Goal: Transaction & Acquisition: Book appointment/travel/reservation

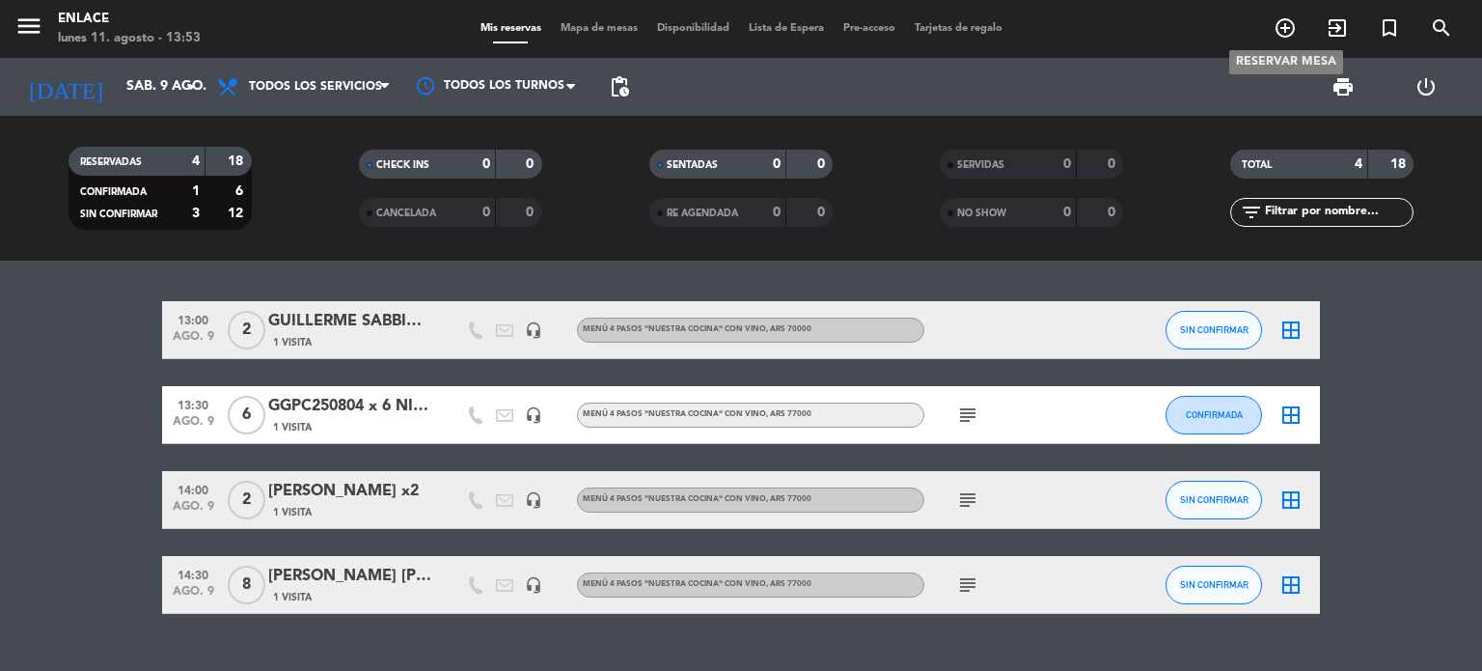
click at [1278, 33] on icon "add_circle_outline" at bounding box center [1285, 27] width 23 height 23
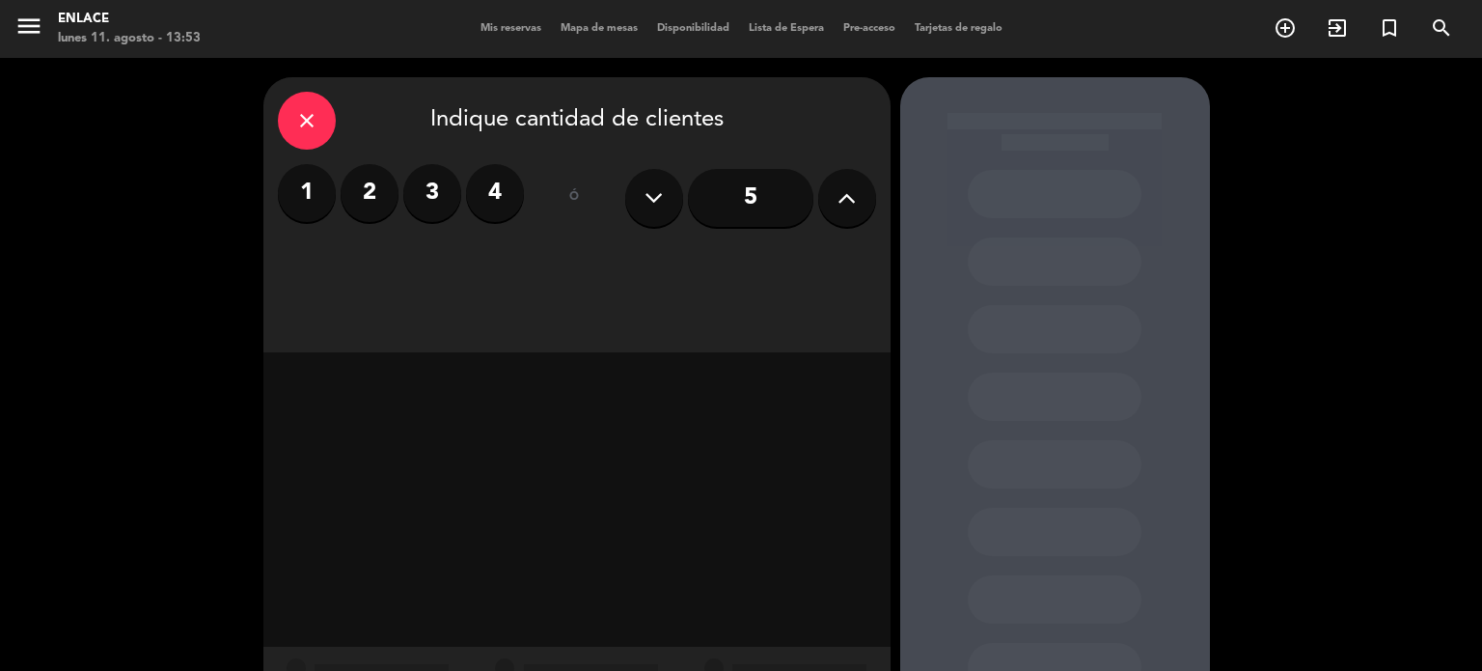
click at [510, 184] on label "4" at bounding box center [495, 193] width 58 height 58
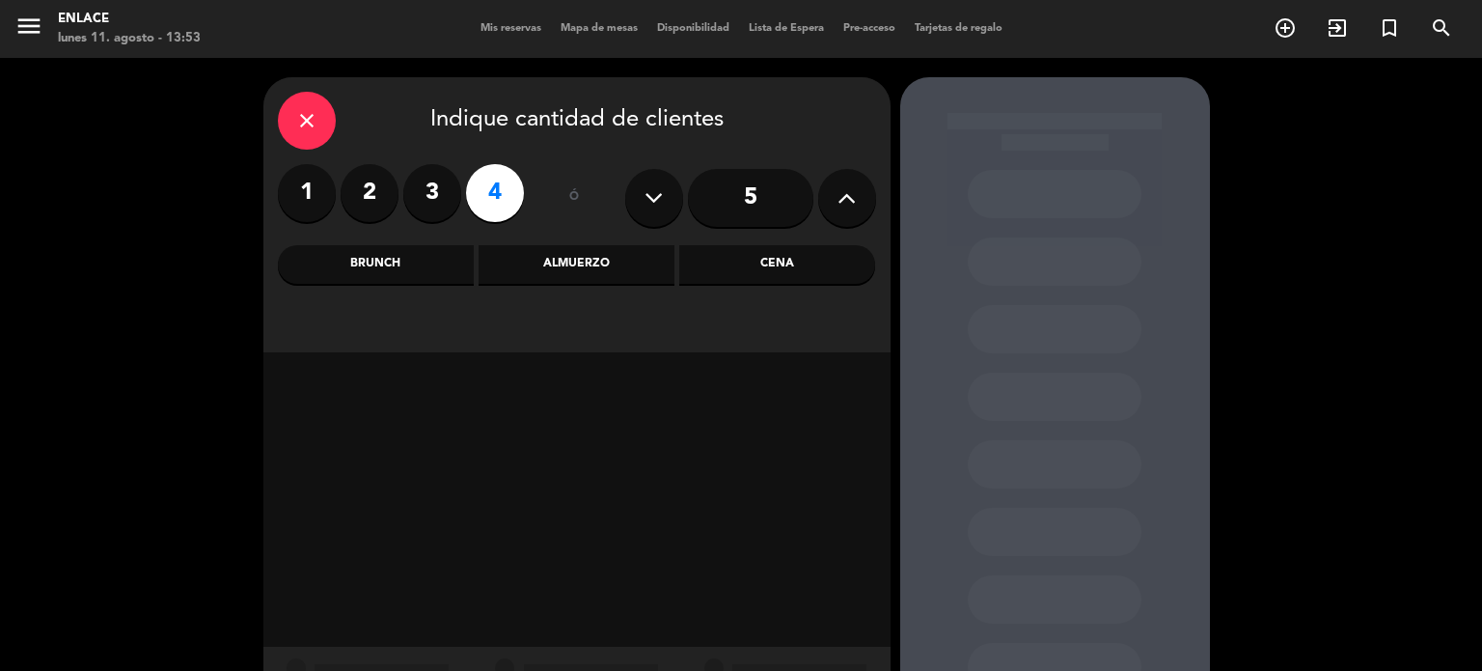
click at [633, 258] on div "Almuerzo" at bounding box center [577, 264] width 196 height 39
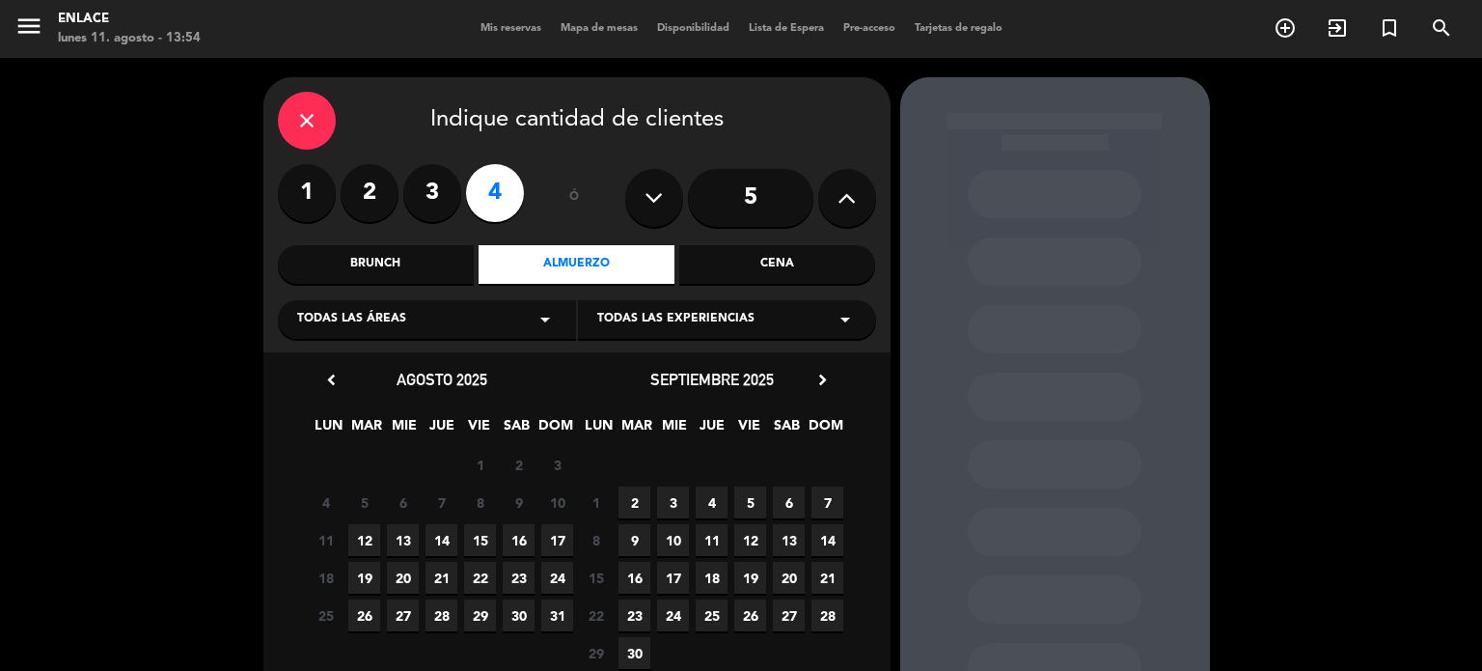
click at [818, 382] on icon "chevron_right" at bounding box center [823, 380] width 20 height 20
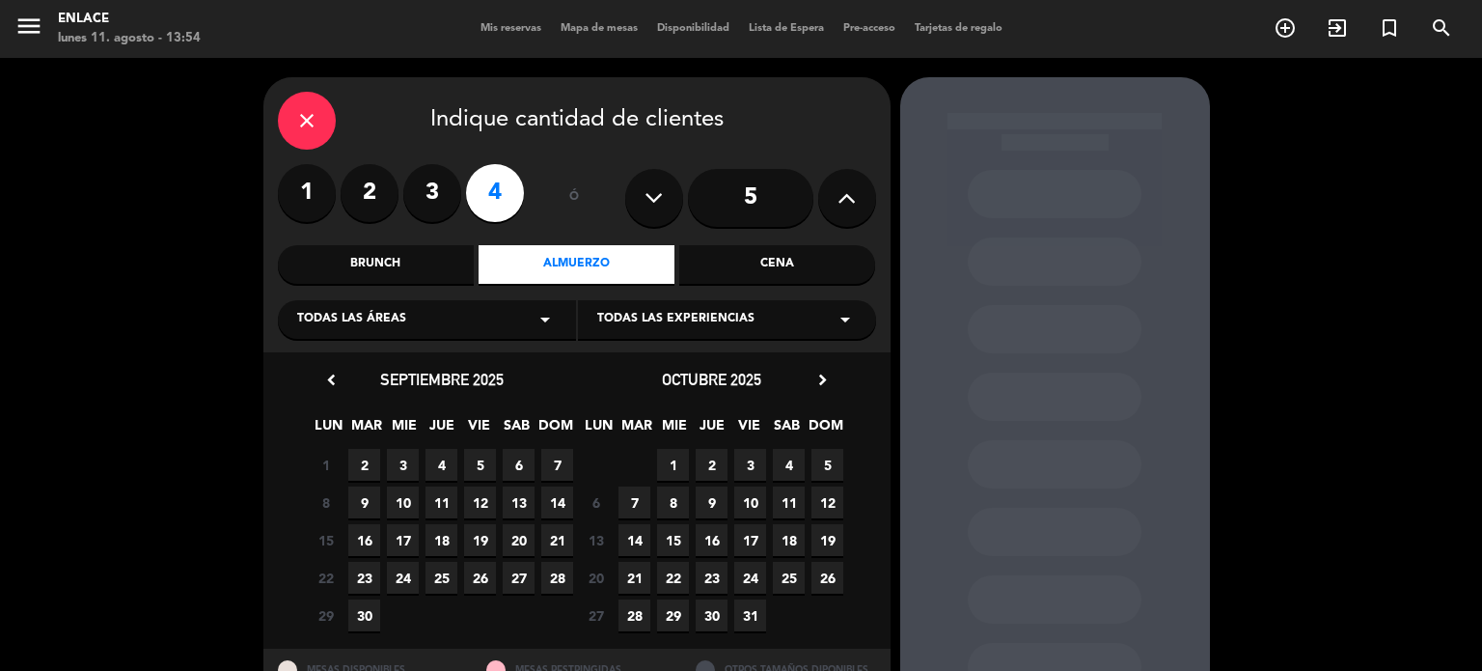
click at [676, 452] on span "1" at bounding box center [673, 465] width 32 height 32
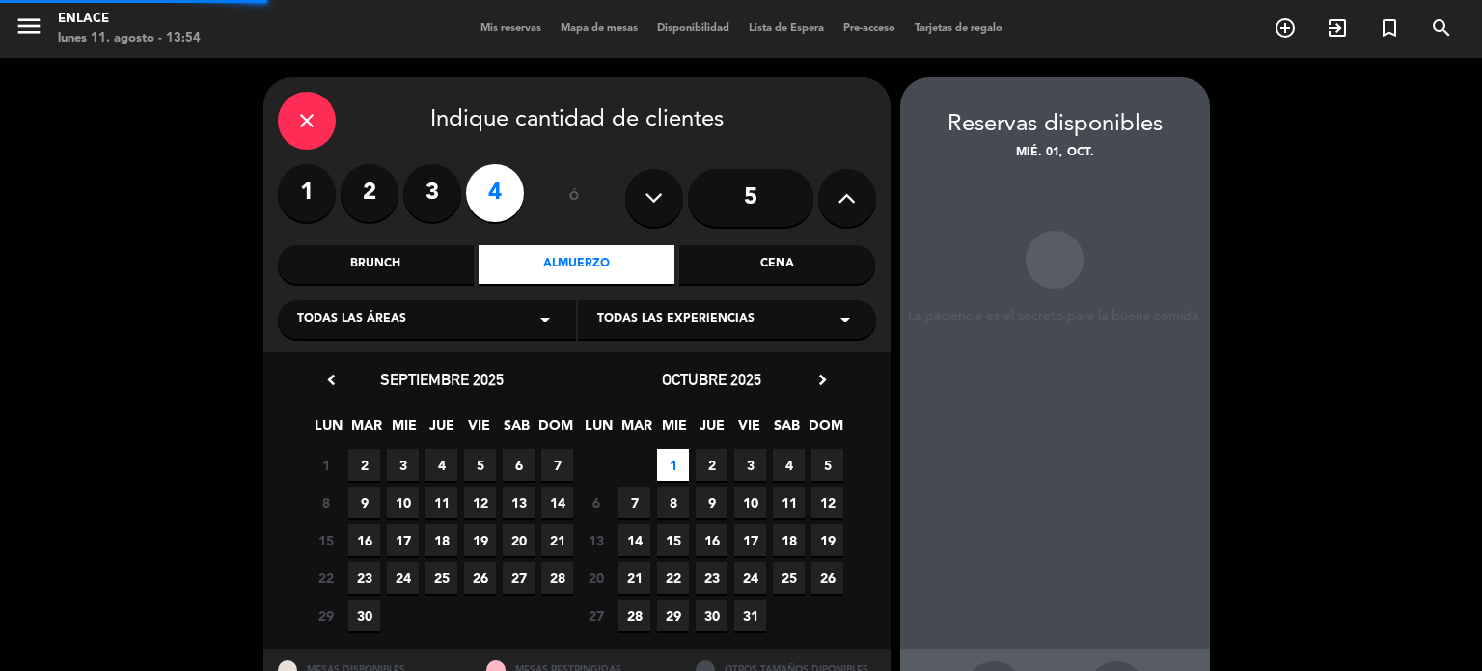
scroll to position [77, 0]
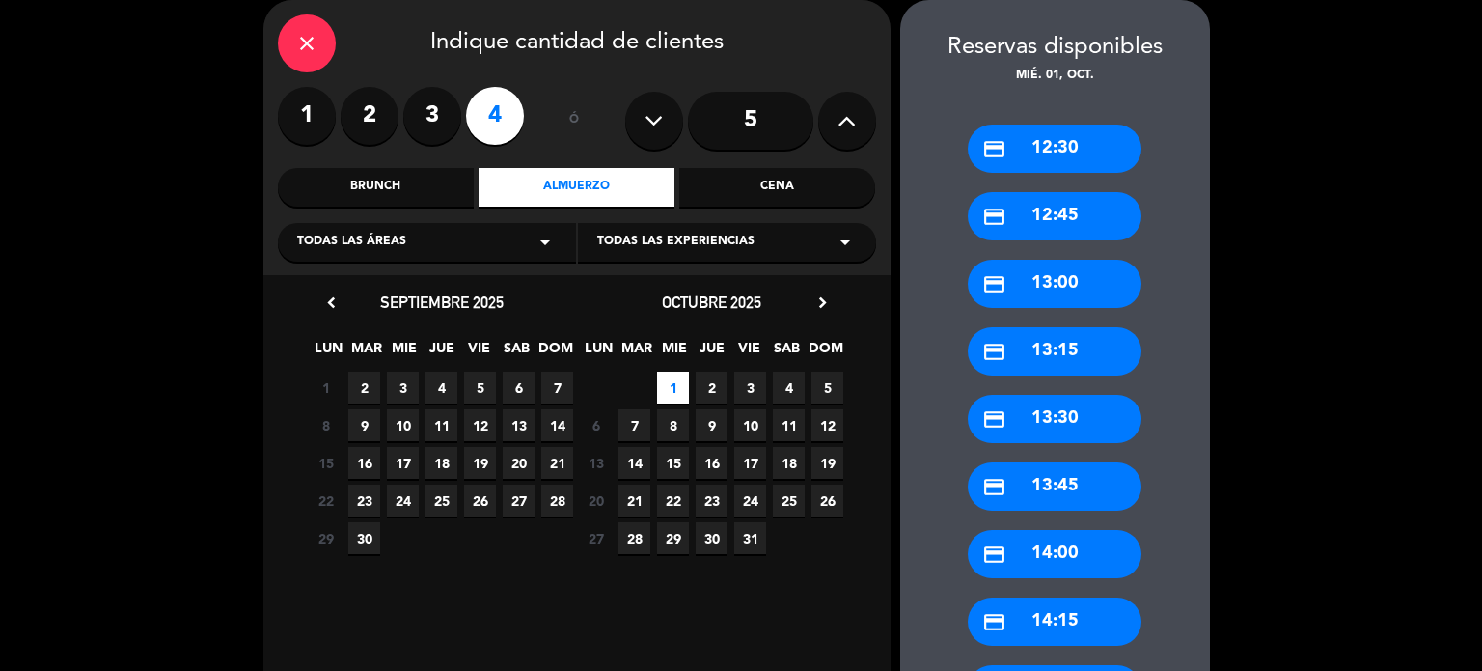
click at [1072, 283] on div "credit_card 13:00" at bounding box center [1055, 284] width 174 height 48
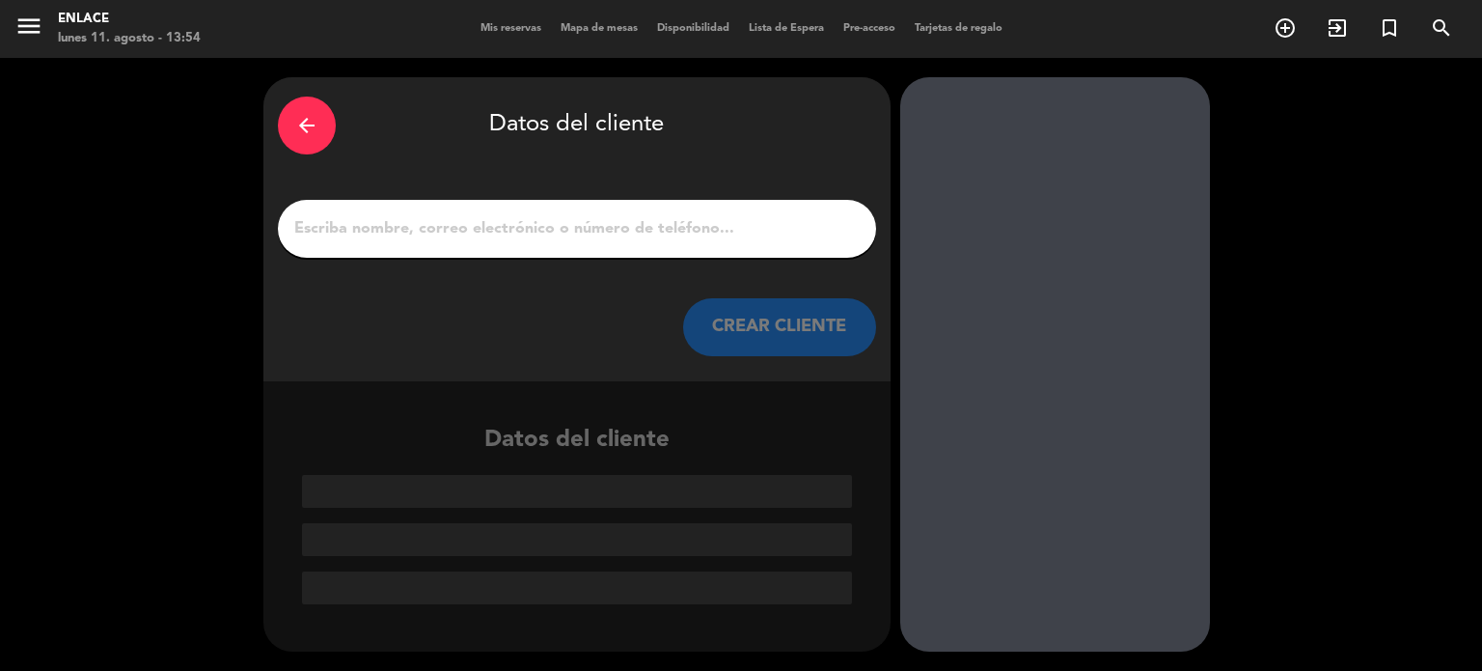
click at [567, 231] on input "1" at bounding box center [576, 228] width 569 height 27
paste input "[PERSON_NAME] x 4."
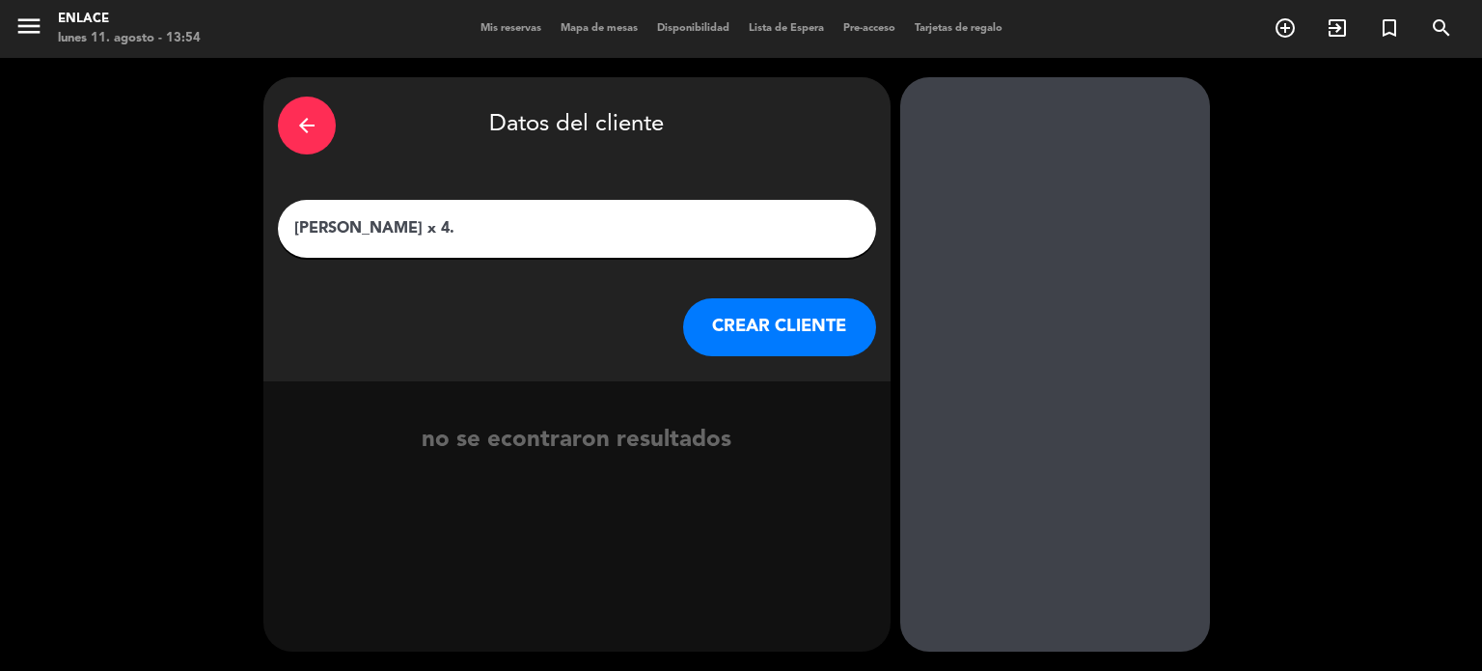
type input "[PERSON_NAME] x 4."
click at [773, 330] on button "CREAR CLIENTE" at bounding box center [779, 327] width 193 height 58
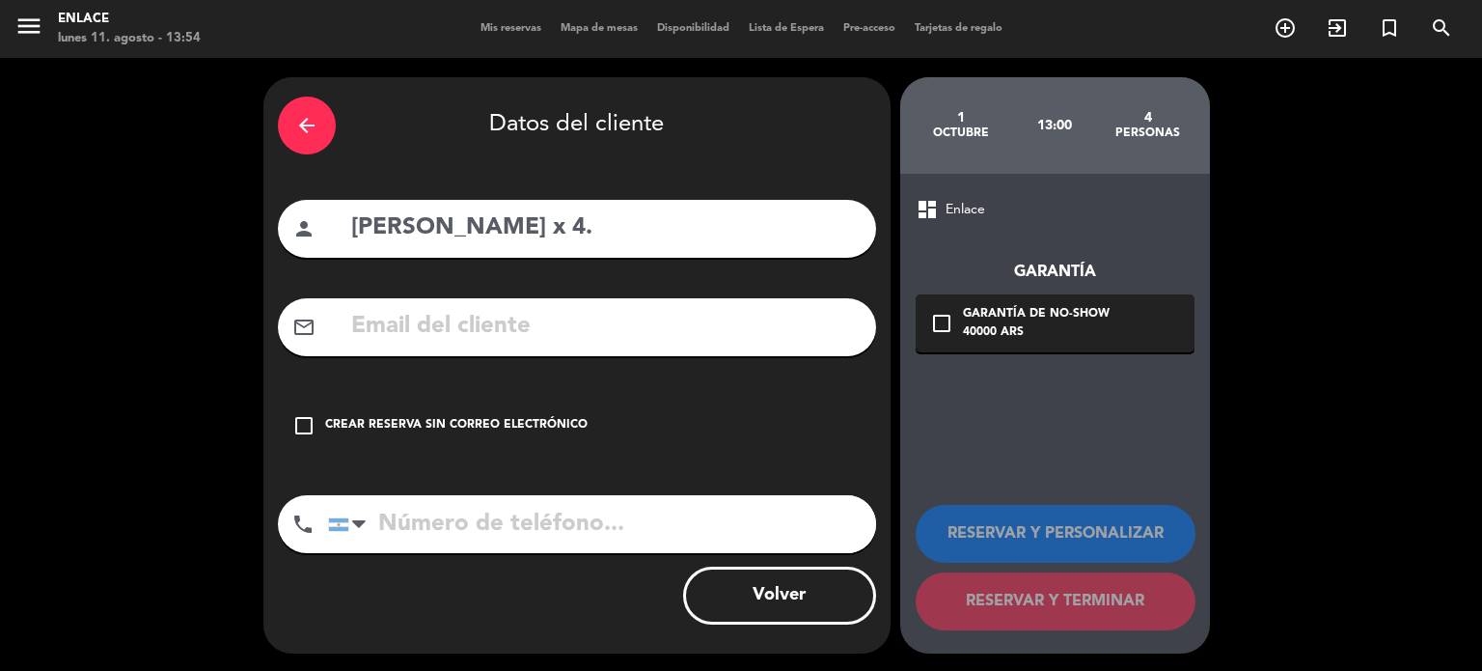
click at [461, 416] on div "Crear reserva sin correo electrónico" at bounding box center [456, 425] width 263 height 19
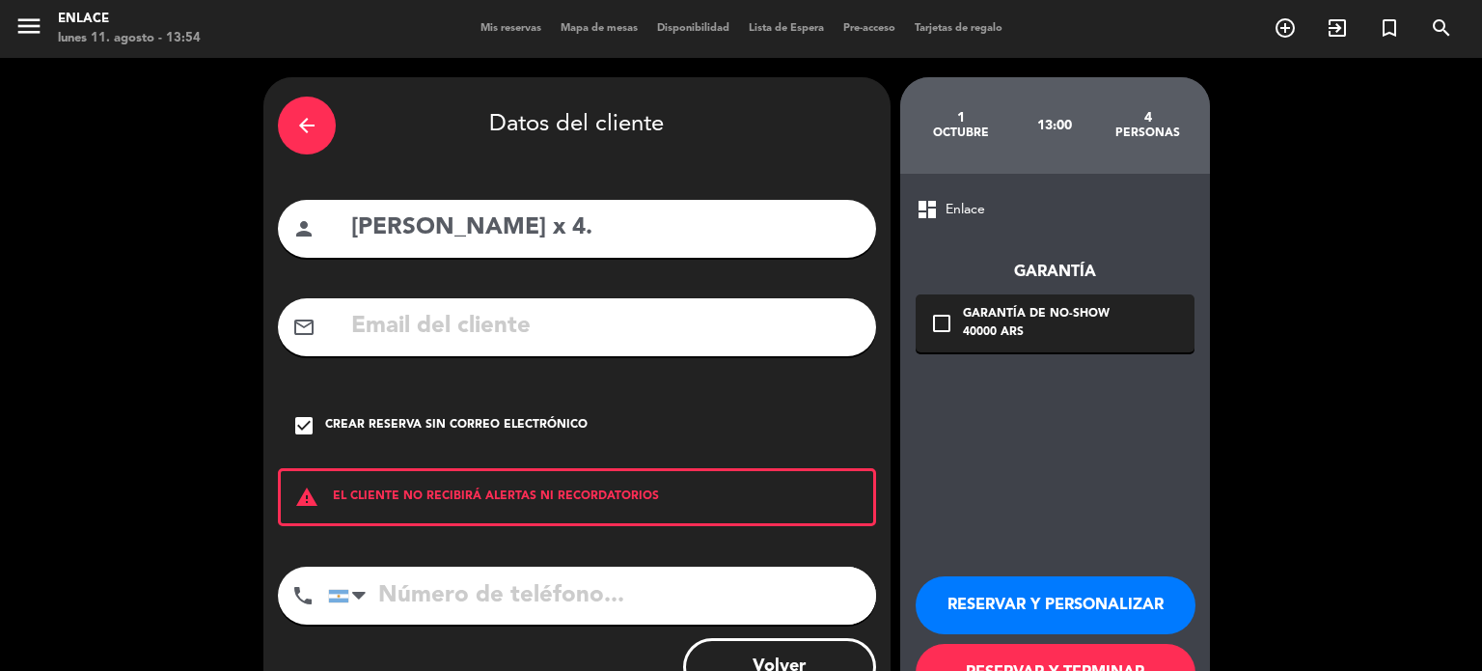
click at [1024, 595] on button "RESERVAR Y PERSONALIZAR" at bounding box center [1056, 605] width 280 height 58
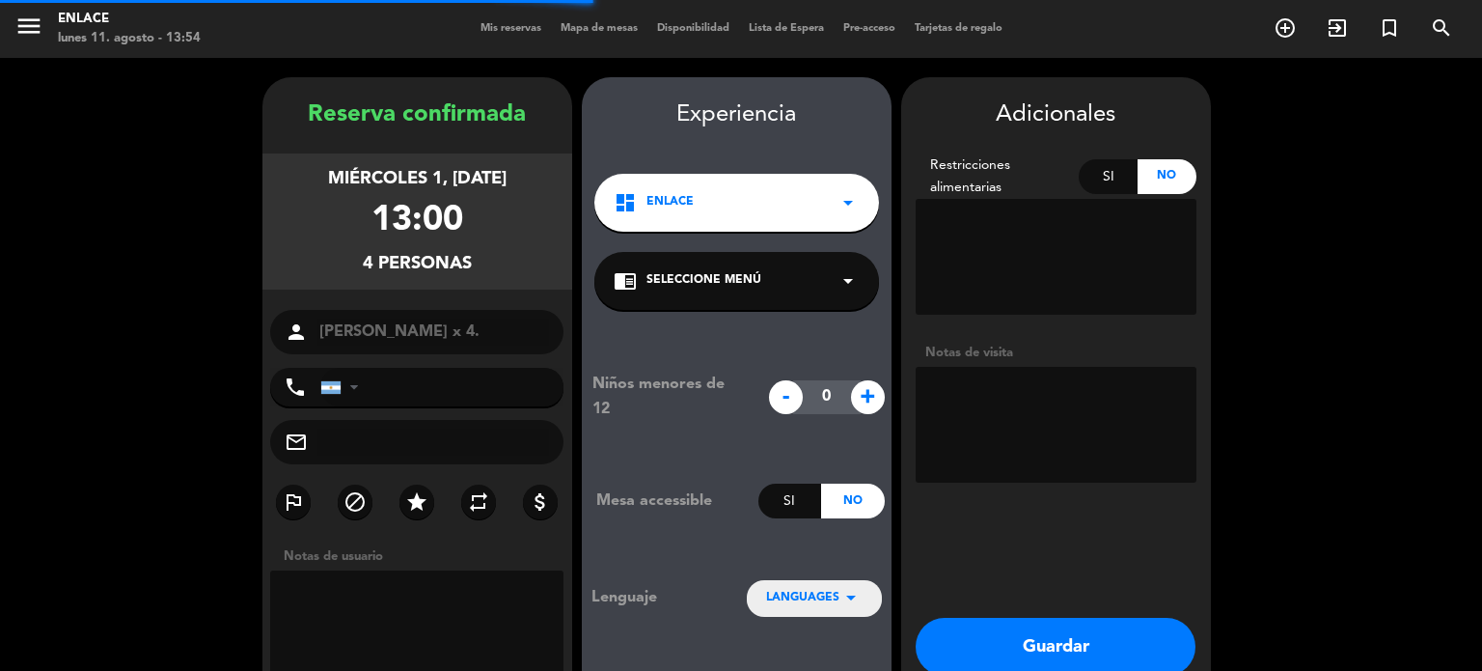
scroll to position [77, 0]
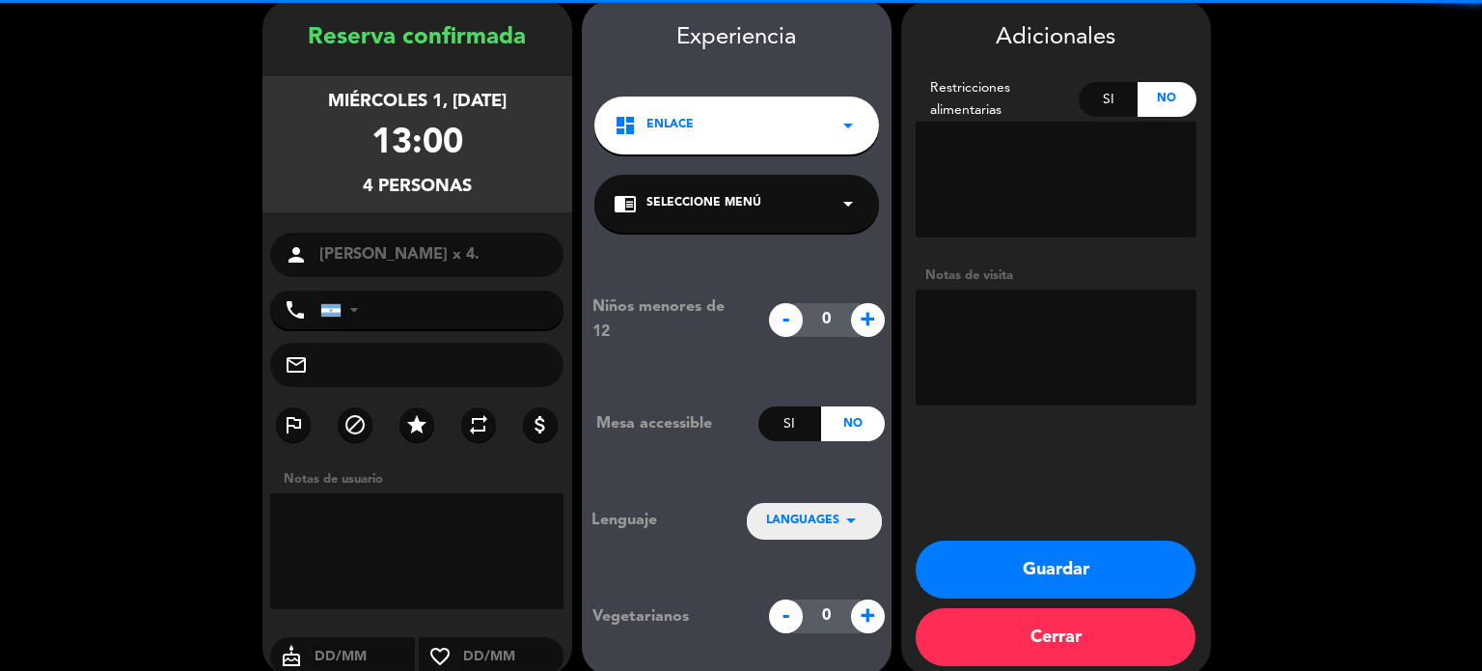
click at [834, 215] on div "chrome_reader_mode Seleccione Menú arrow_drop_down" at bounding box center [736, 204] width 285 height 58
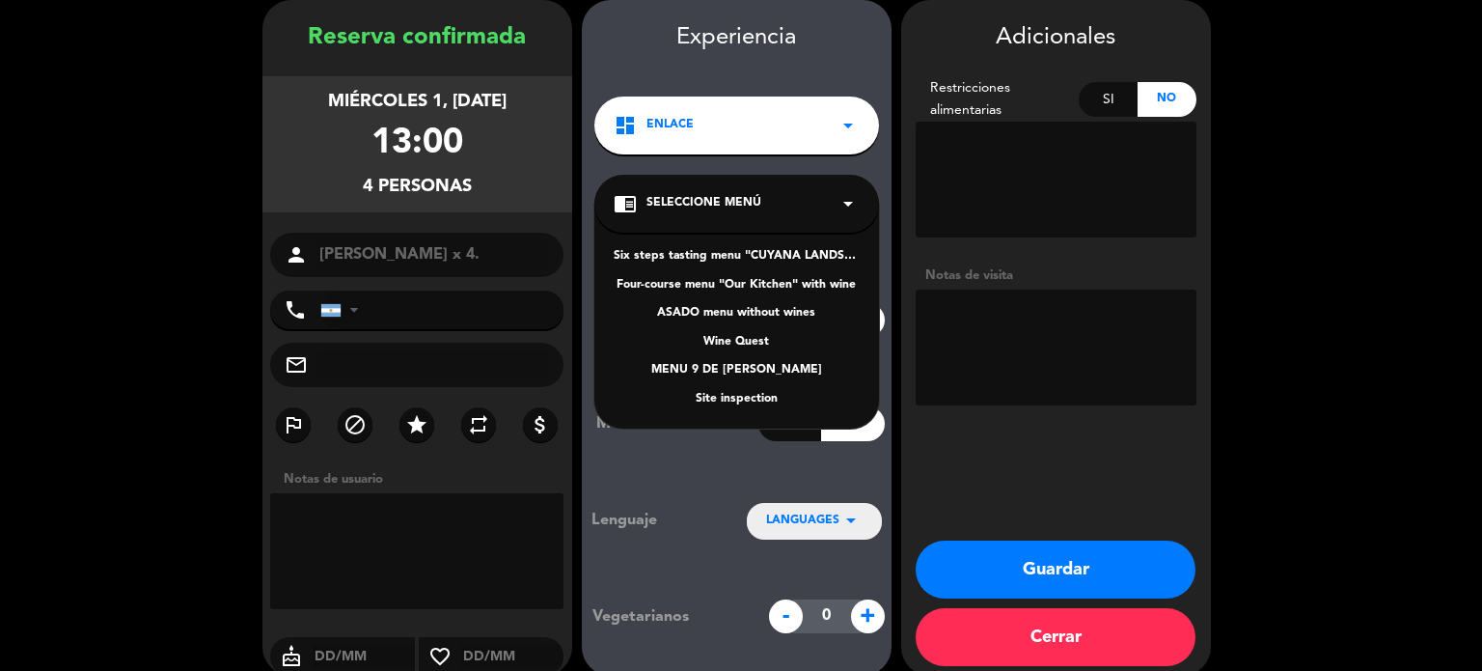
click at [793, 282] on div "Four-course menu "Our Kitchen" with wine" at bounding box center [737, 285] width 246 height 19
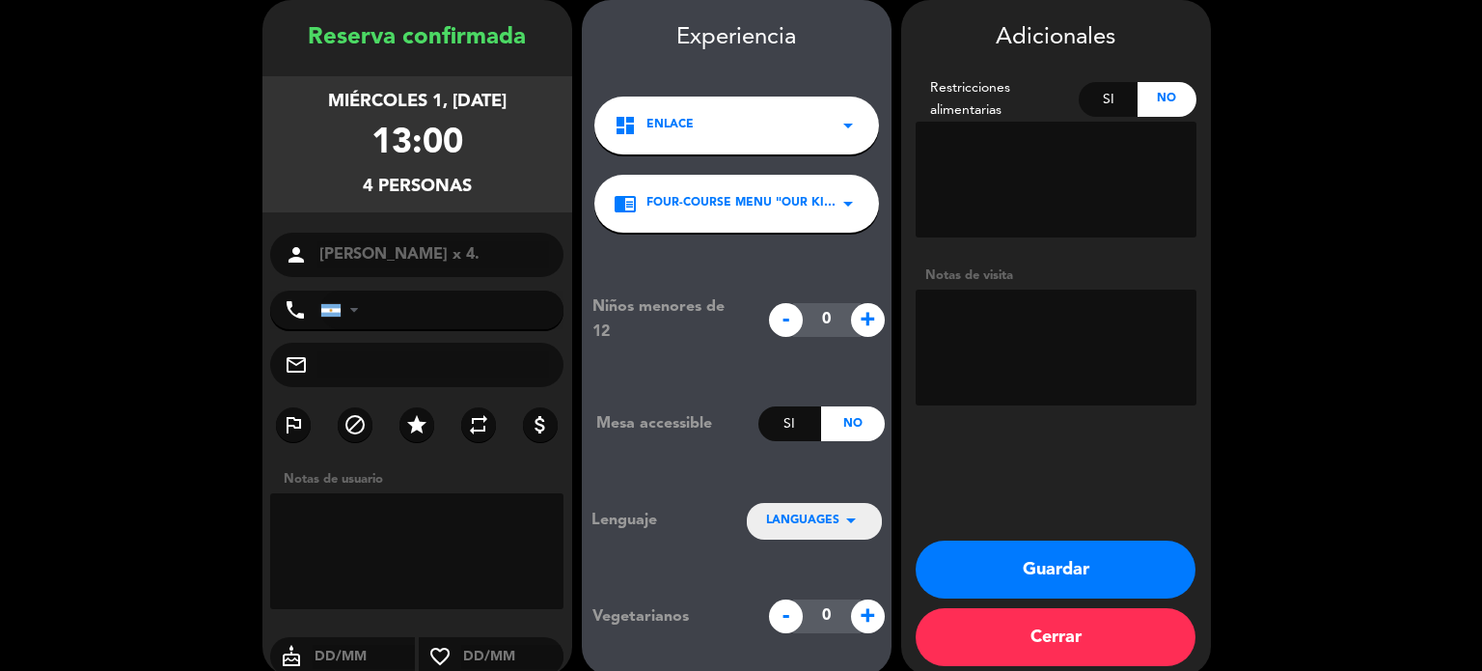
click at [840, 517] on icon "arrow_drop_down" at bounding box center [851, 520] width 23 height 23
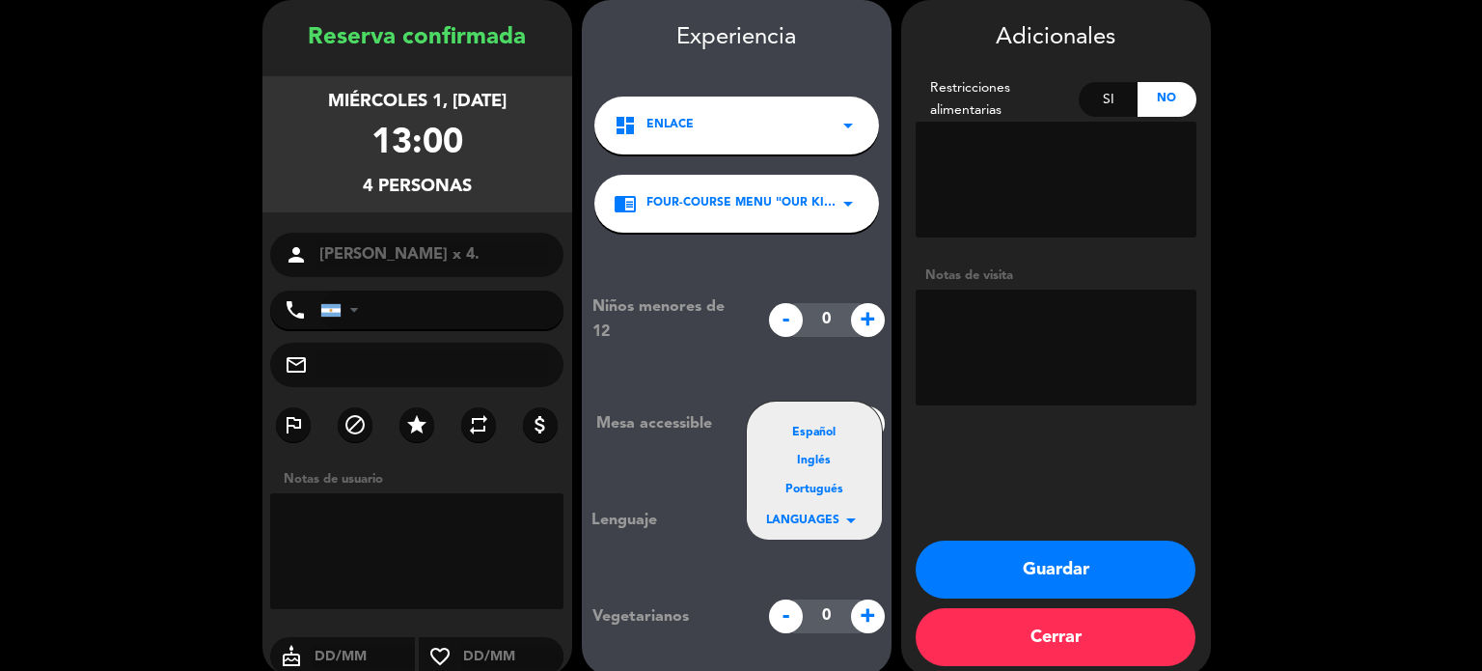
click at [795, 426] on div "Español" at bounding box center [814, 433] width 97 height 19
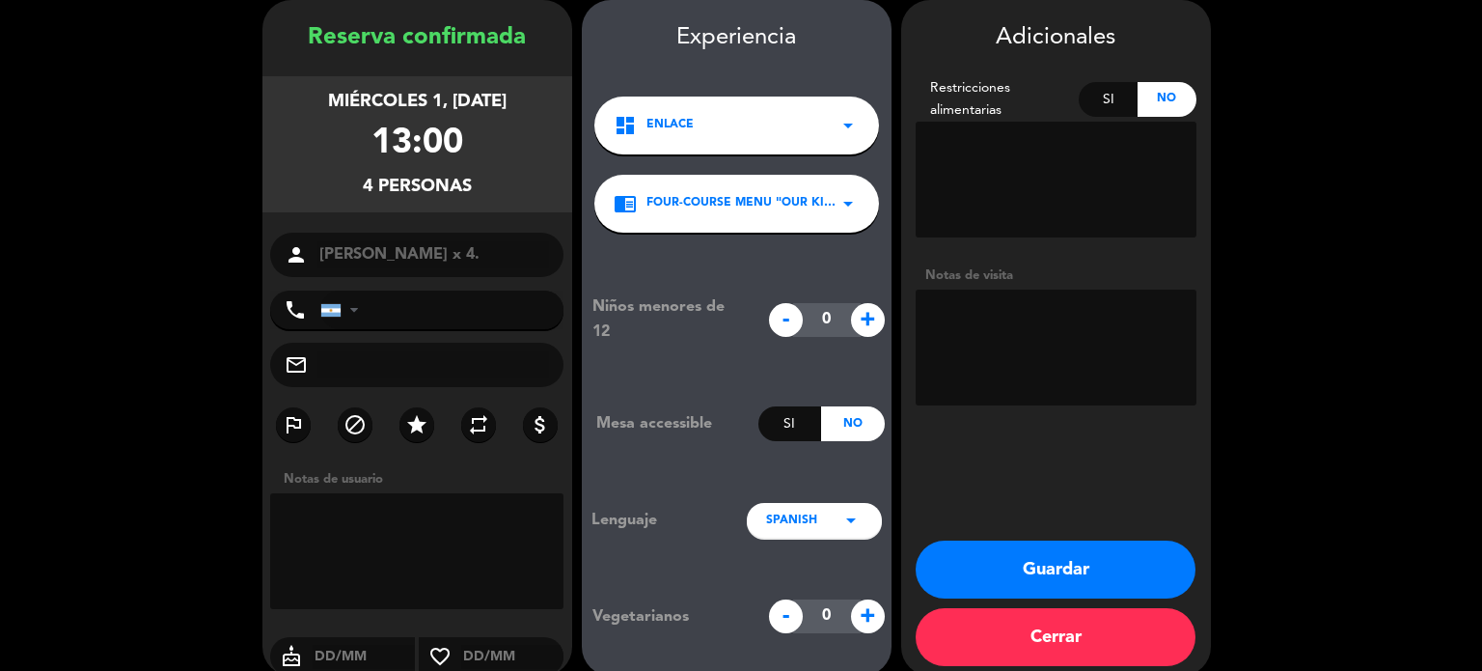
click at [440, 539] on textarea at bounding box center [417, 551] width 294 height 116
type textarea "hon travel"
click at [971, 343] on textarea "To enrich screen reader interactions, please activate Accessibility in Grammarl…" at bounding box center [1056, 348] width 281 height 116
type textarea "hon travel"
click at [1060, 562] on button "Guardar" at bounding box center [1056, 569] width 280 height 58
